Goal: Information Seeking & Learning: Understand process/instructions

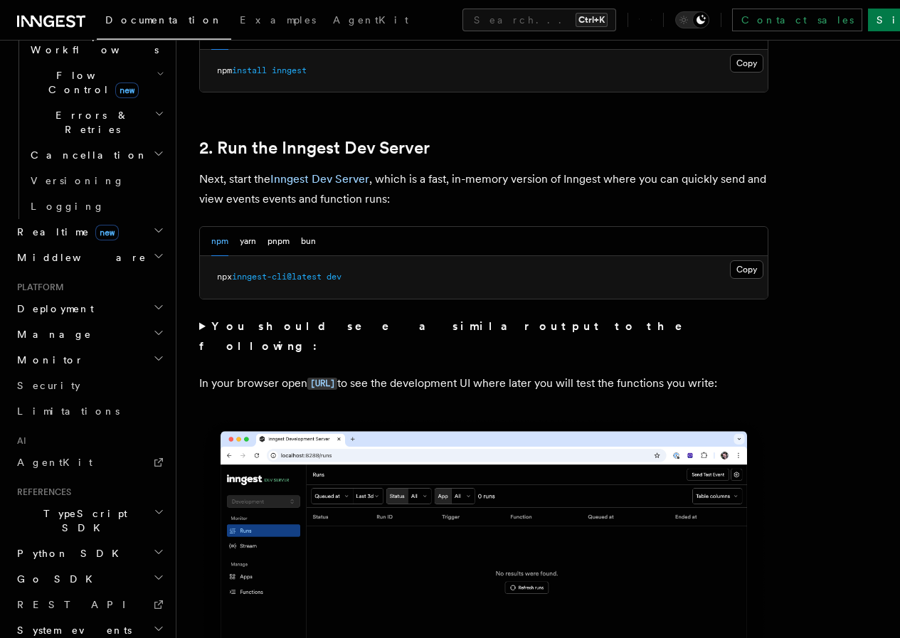
scroll to position [874, 0]
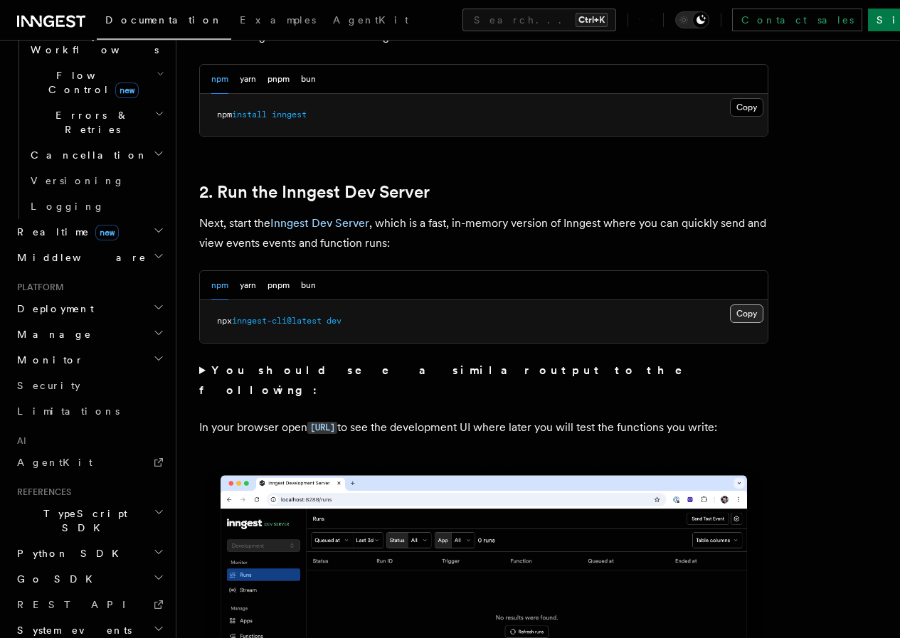
click at [730, 323] on button "Copy Copied" at bounding box center [746, 314] width 33 height 19
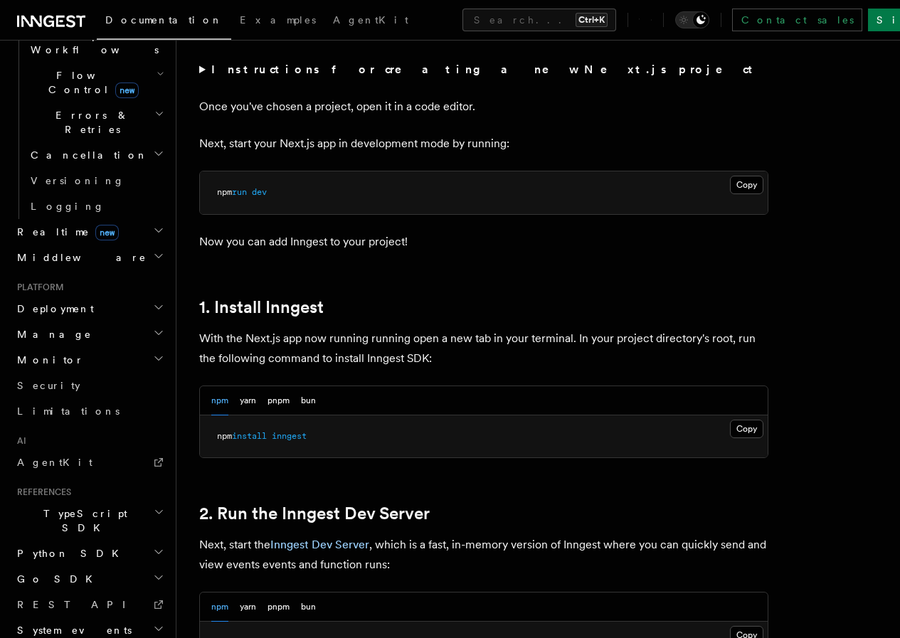
scroll to position [447, 0]
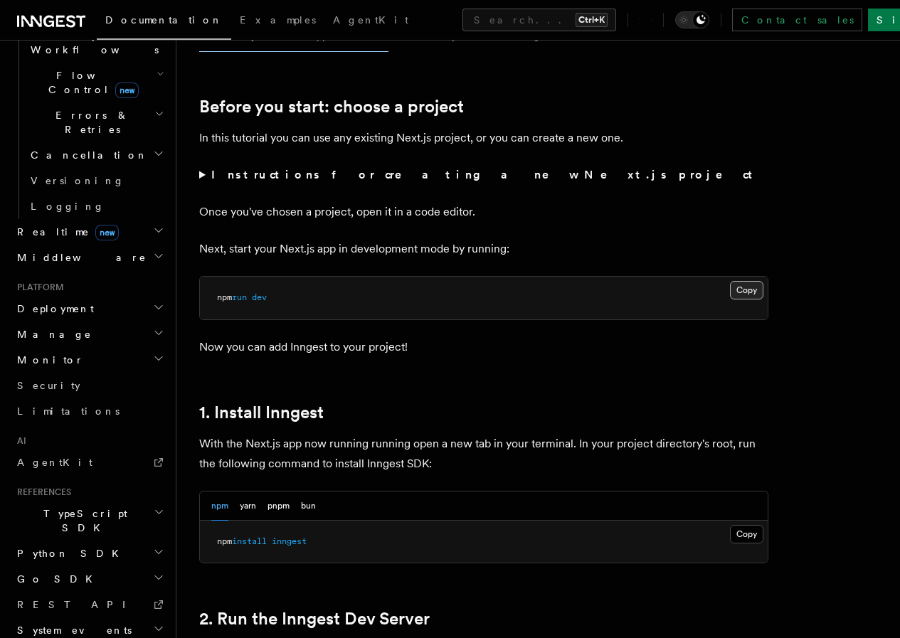
click at [730, 300] on button "Copy Copied" at bounding box center [746, 290] width 33 height 19
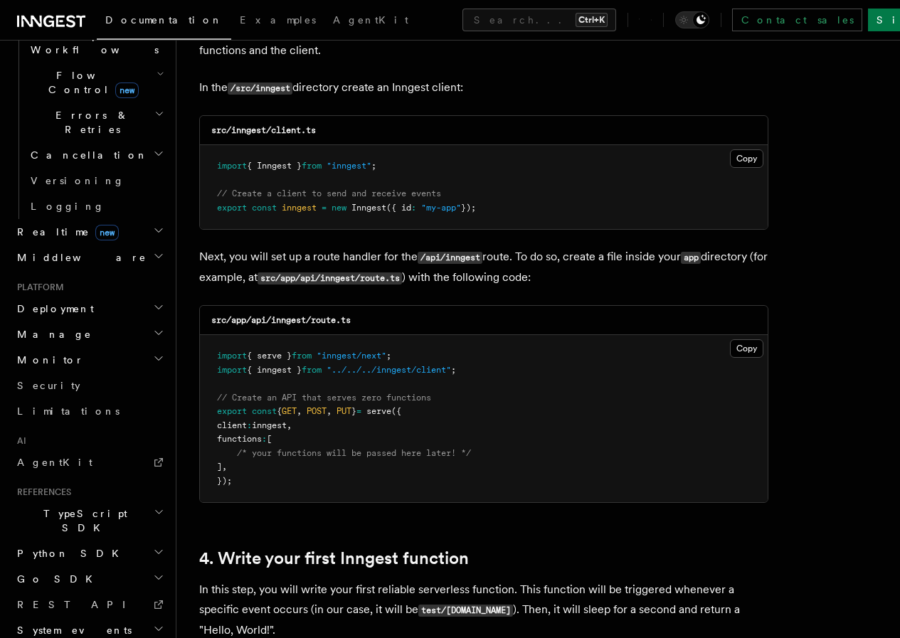
scroll to position [1799, 0]
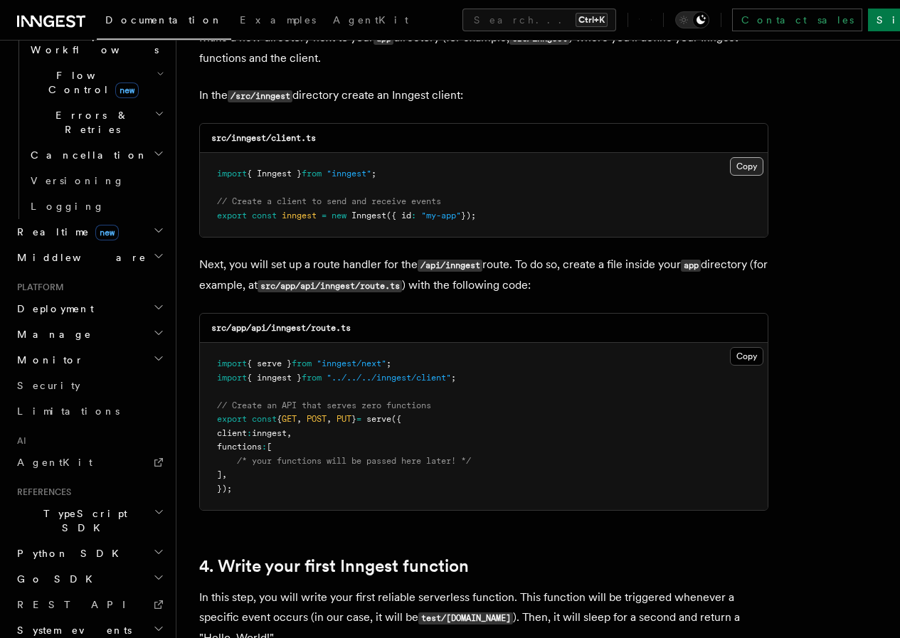
click at [730, 162] on button "Copy Copied" at bounding box center [746, 166] width 33 height 19
click at [730, 347] on button "Copy Copied" at bounding box center [746, 356] width 33 height 19
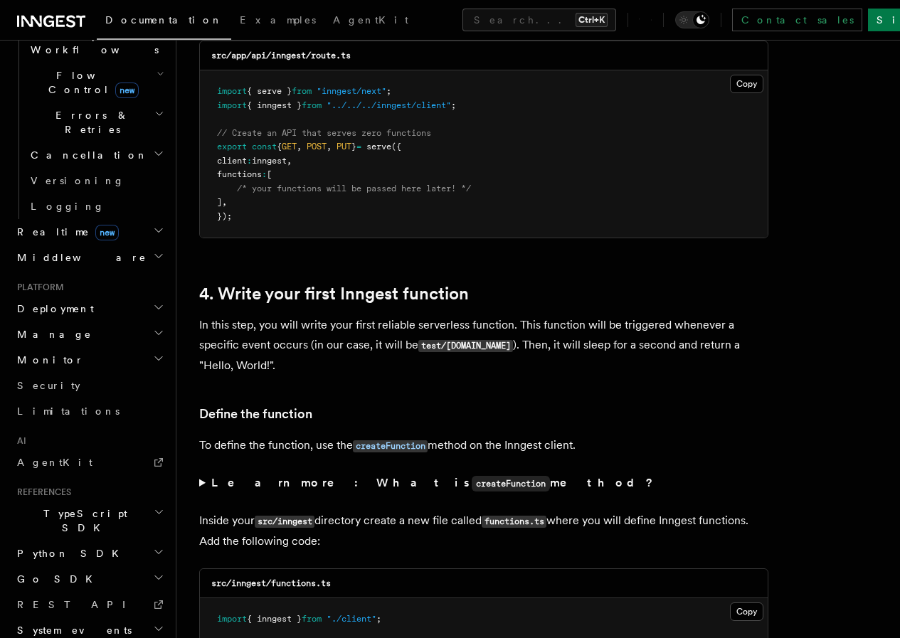
scroll to position [2155, 0]
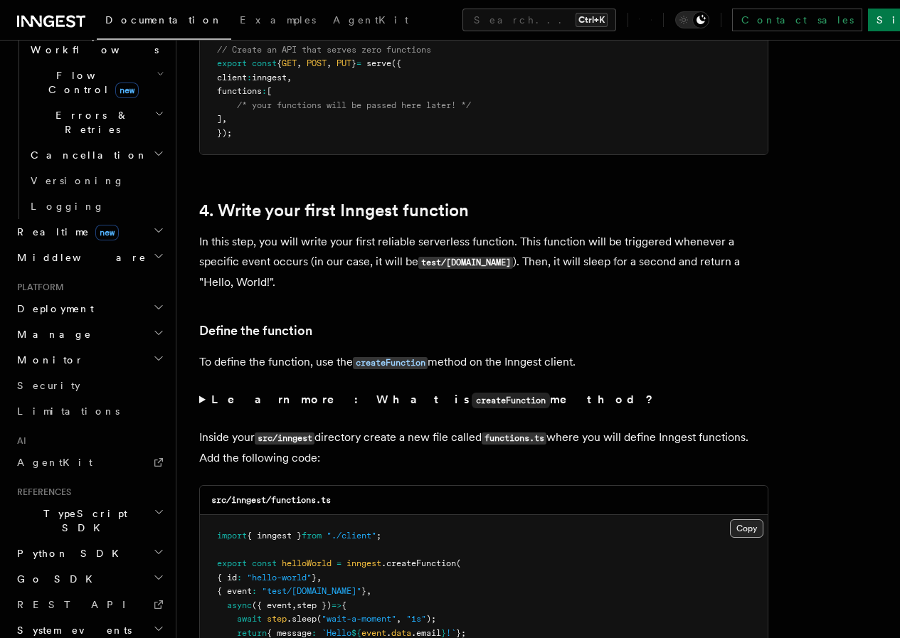
click at [730, 520] on button "Copy Copied" at bounding box center [746, 529] width 33 height 19
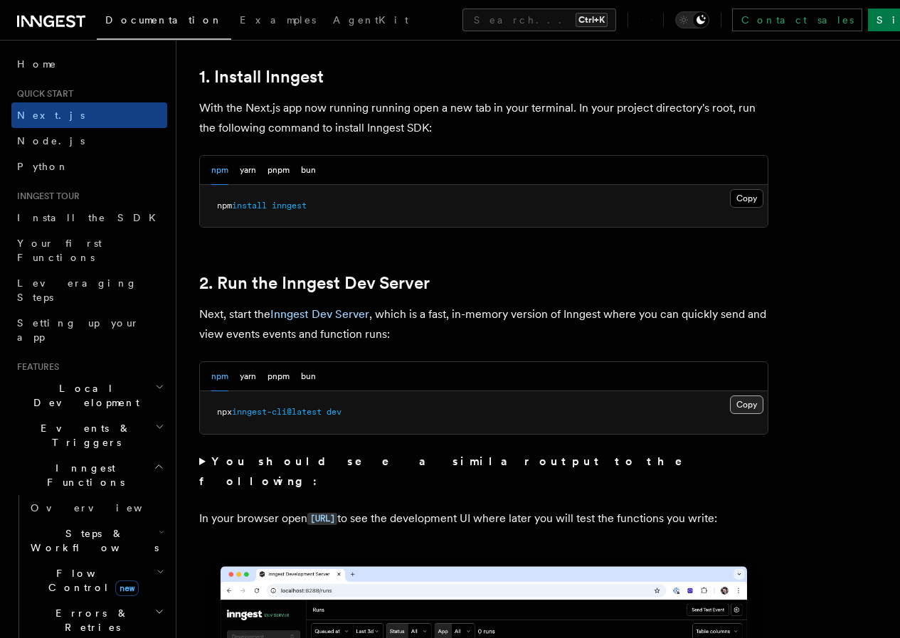
click at [730, 414] on button "Copy Copied" at bounding box center [746, 405] width 33 height 19
